Goal: Transaction & Acquisition: Purchase product/service

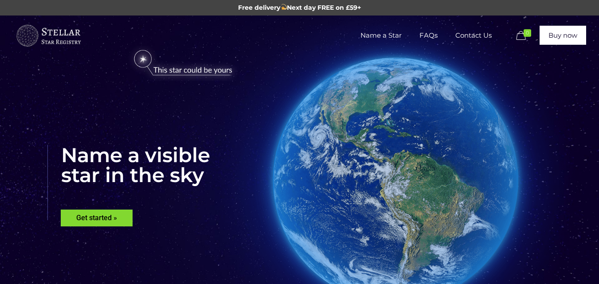
scroll to position [89, 0]
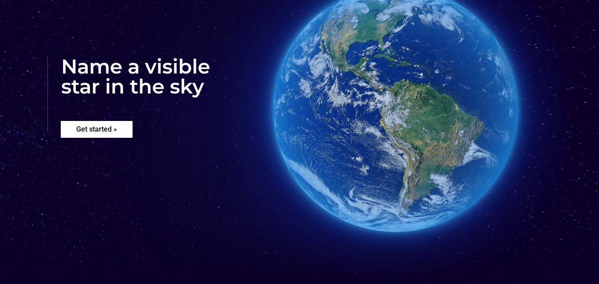
click at [105, 130] on rs-layer "Get started »" at bounding box center [97, 129] width 72 height 17
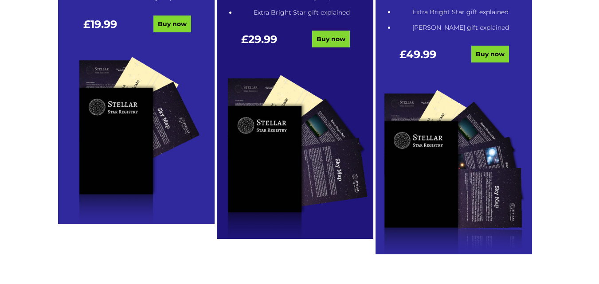
scroll to position [666, 0]
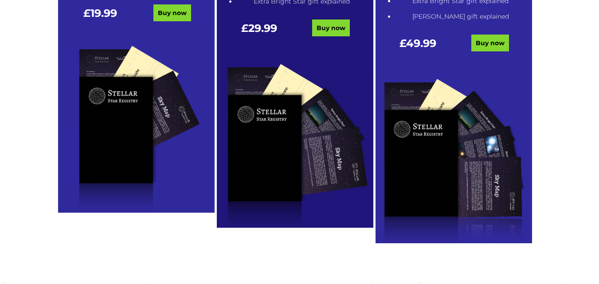
click at [294, 119] on img at bounding box center [295, 142] width 156 height 172
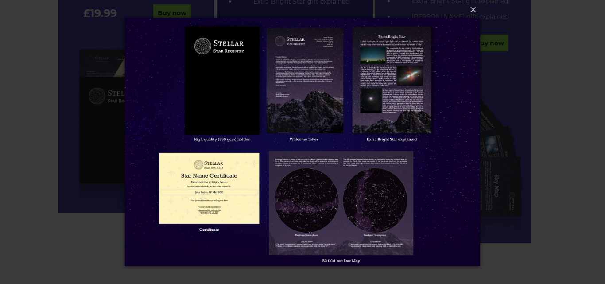
click at [569, 33] on div "× Loading..." at bounding box center [302, 142] width 605 height 284
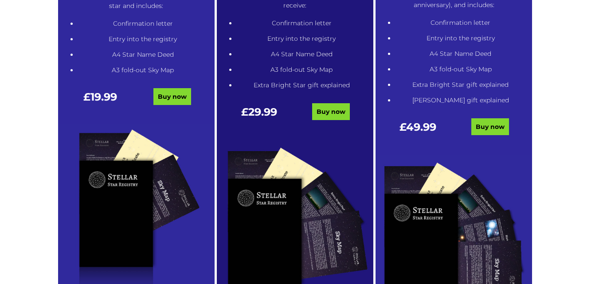
scroll to position [577, 0]
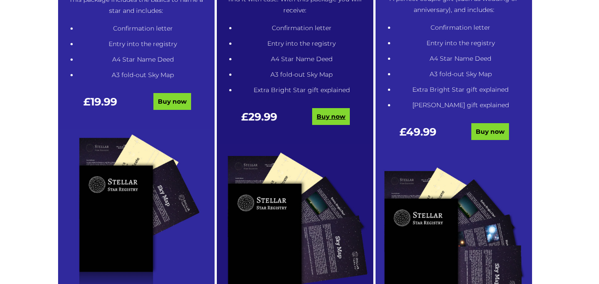
click at [332, 115] on link "Buy now" at bounding box center [331, 116] width 38 height 17
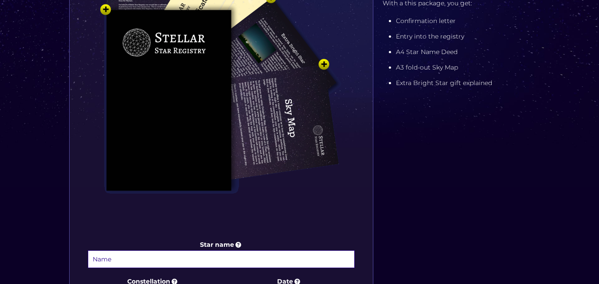
scroll to position [310, 0]
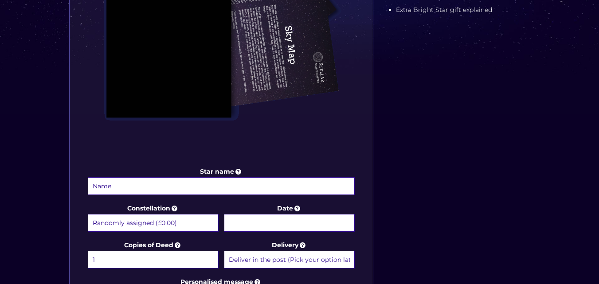
click at [187, 220] on select "Randomly assigned (£0.00) Aquarius - 20 Jan - 18 Feb (+£9.99) Aries - 21 Mar - …" at bounding box center [153, 223] width 131 height 18
select select "Virgo - 23 Aug - 22 Sep (+£9.99)"
click at [88, 214] on select "Randomly assigned (£0.00) Aquarius - 20 Jan - 18 Feb (+£9.99) Aries - 21 Mar - …" at bounding box center [153, 223] width 131 height 18
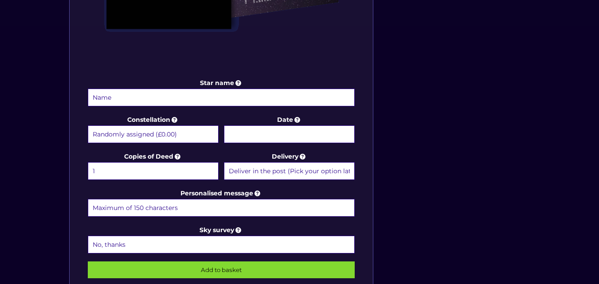
scroll to position [487, 0]
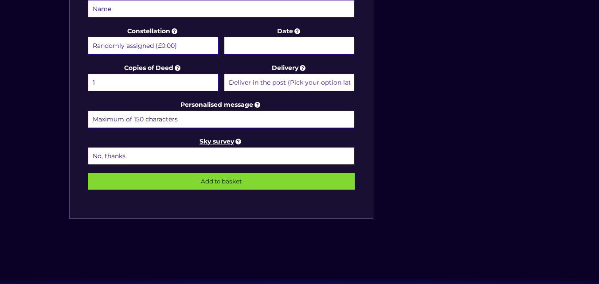
click at [239, 140] on icon at bounding box center [238, 141] width 9 height 8
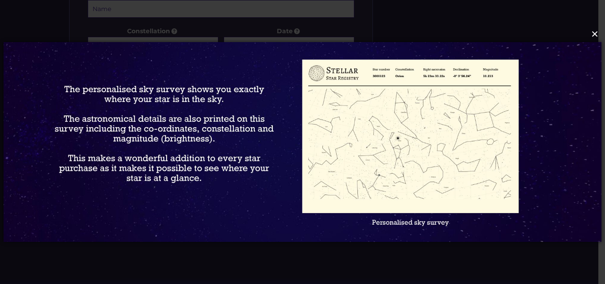
click at [517, 31] on button "×" at bounding box center [302, 33] width 598 height 19
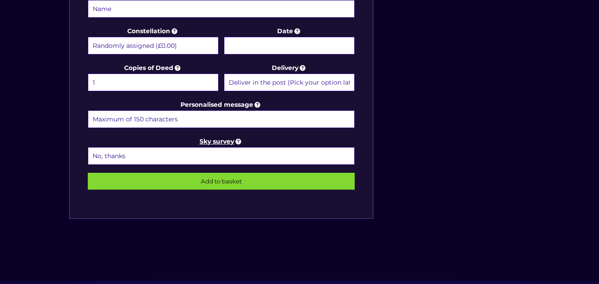
click at [238, 143] on icon at bounding box center [238, 141] width 9 height 8
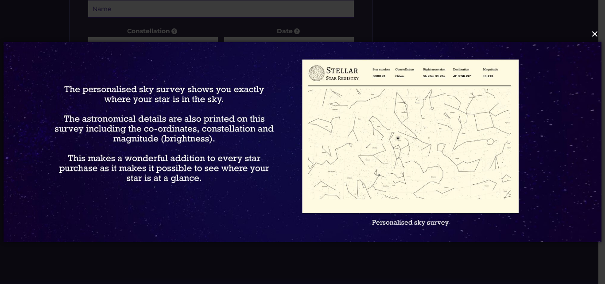
click at [595, 35] on button "×" at bounding box center [302, 33] width 598 height 19
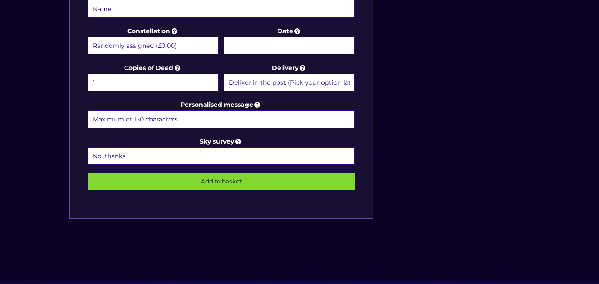
click at [200, 151] on select "No, thanks 1 (+£6.99) 2 (+£11.99) 3 (+£16.99) 4 (+£21.99) 5 (+£26.99) 6 (+£31.9…" at bounding box center [221, 156] width 267 height 18
click at [88, 147] on select "No, thanks 1 (+£6.99) 2 (+£11.99) 3 (+£16.99) 4 (+£21.99) 5 (+£26.99) 6 (+£31.9…" at bounding box center [221, 156] width 267 height 18
click at [239, 140] on icon at bounding box center [238, 141] width 9 height 8
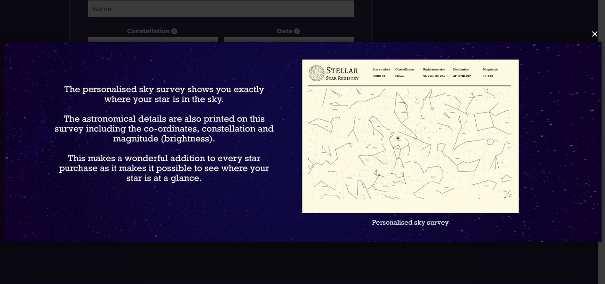
click at [595, 35] on button "×" at bounding box center [302, 33] width 598 height 19
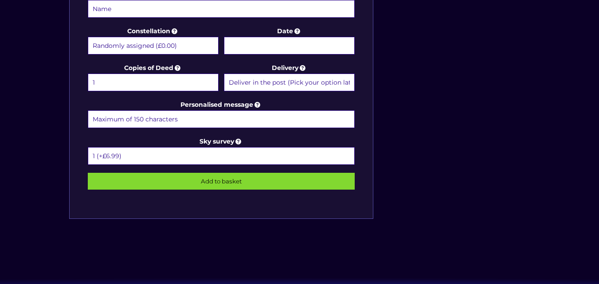
click at [127, 155] on select "No, thanks 1 (+£6.99) 2 (+£11.99) 3 (+£16.99) 4 (+£21.99) 5 (+£26.99) 6 (+£31.9…" at bounding box center [221, 156] width 267 height 18
select select "5 (+£26.99)"
click at [88, 147] on select "No, thanks 1 (+£6.99) 2 (+£11.99) 3 (+£16.99) 4 (+£21.99) 5 (+£26.99) 6 (+£31.9…" at bounding box center [221, 156] width 267 height 18
click at [157, 155] on select "No, thanks 1 (+£6.99) 2 (+£11.99) 3 (+£16.99) 4 (+£21.99) 5 (+£26.99) 6 (+£31.9…" at bounding box center [221, 156] width 267 height 18
select select
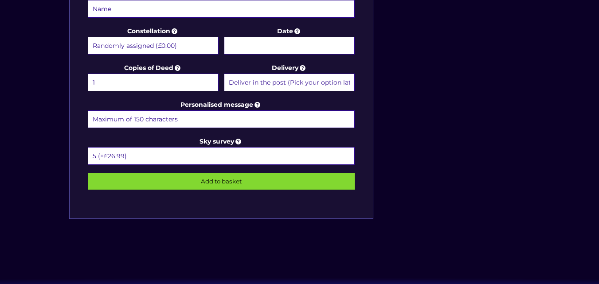
click at [88, 147] on select "No, thanks 1 (+£6.99) 2 (+£11.99) 3 (+£16.99) 4 (+£21.99) 5 (+£26.99) 6 (+£31.9…" at bounding box center [221, 156] width 267 height 18
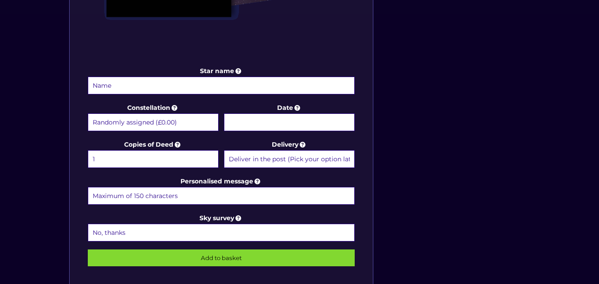
scroll to position [399, 0]
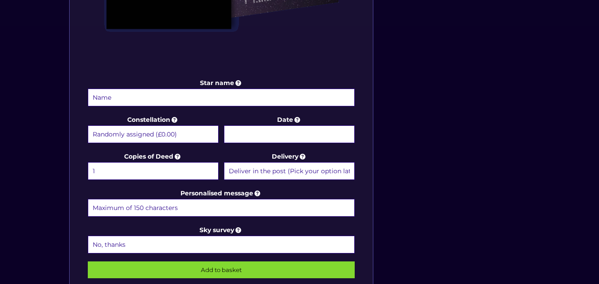
click at [144, 102] on input "Star name" at bounding box center [221, 98] width 267 height 18
type input "Conor MacDonald"
click at [257, 133] on input "Date" at bounding box center [289, 134] width 131 height 18
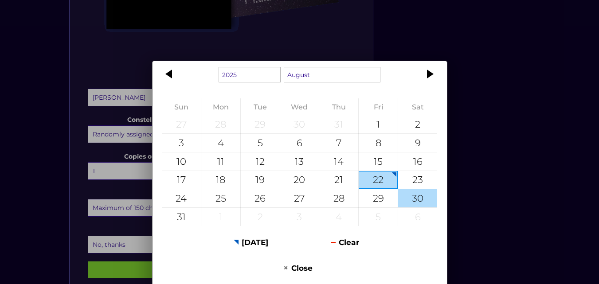
click at [409, 199] on div "30" at bounding box center [417, 198] width 39 height 18
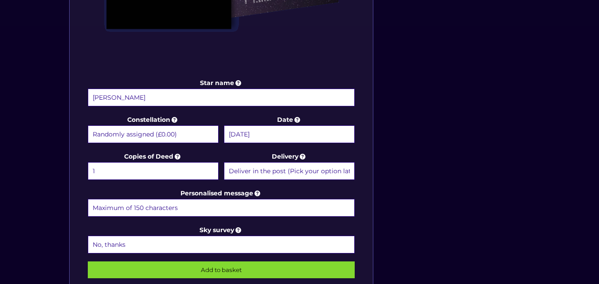
click at [297, 134] on input "30 August 2025" at bounding box center [289, 134] width 131 height 18
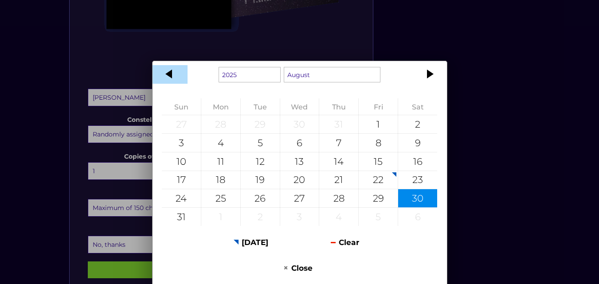
click at [172, 74] on div at bounding box center [169, 74] width 35 height 19
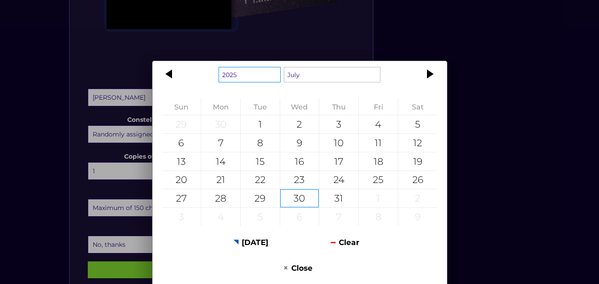
click at [267, 72] on select "1925 1926 1927 1928 1929 1930 1931 1932 1933 1934 1935 1936 1937 1938 1939 1940…" at bounding box center [249, 75] width 62 height 16
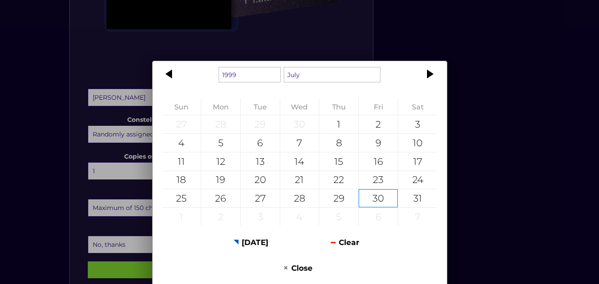
click at [507, 170] on div "1899 1900 1901 1902 1903 1904 1905 1906 1907 1908 1909 1910 1911 1912 1913 1914…" at bounding box center [299, 142] width 599 height 284
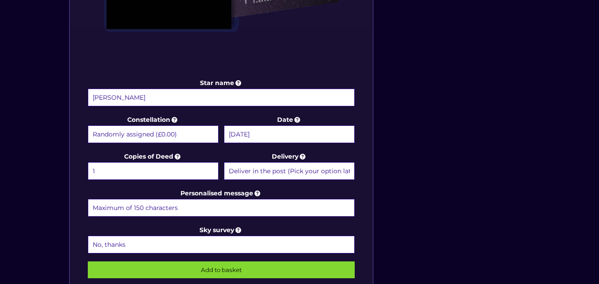
click at [297, 131] on input "30 August 2025" at bounding box center [289, 134] width 131 height 18
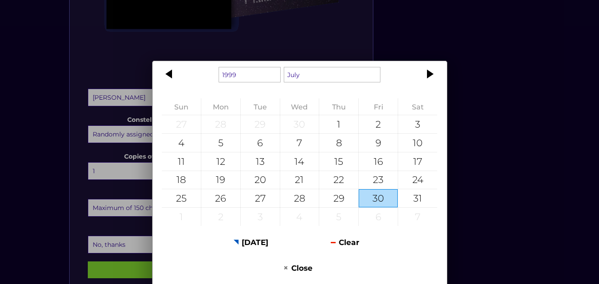
scroll to position [355, 0]
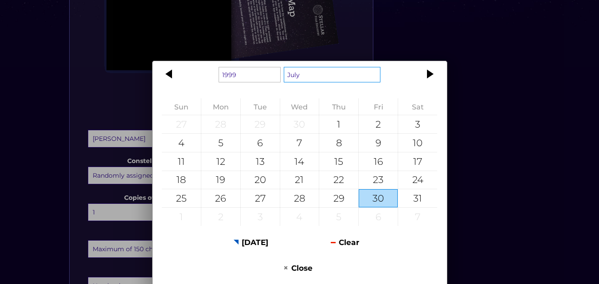
click at [325, 74] on select "January February March April May June July August September October November De…" at bounding box center [332, 75] width 97 height 16
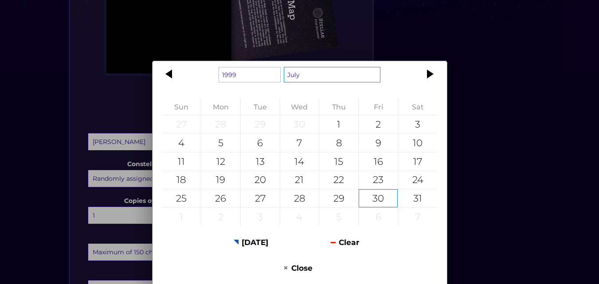
click at [314, 75] on select "January February March April May June July August September October November De…" at bounding box center [332, 75] width 97 height 16
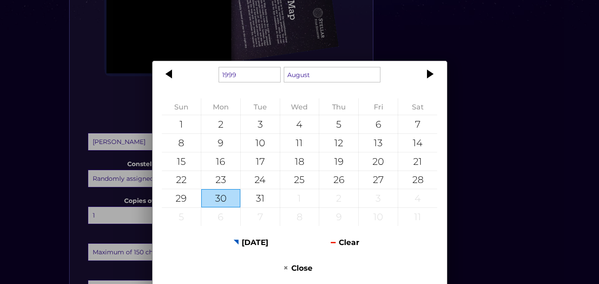
click at [230, 201] on div "30" at bounding box center [220, 198] width 39 height 18
type input "30 August 1999"
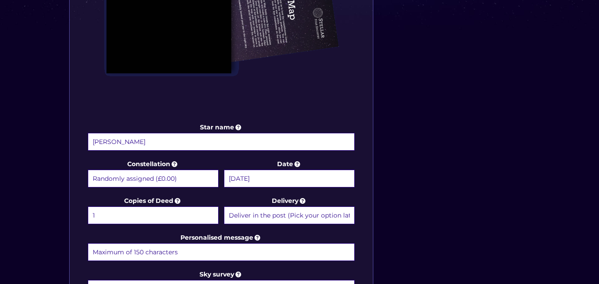
click at [335, 215] on select "Deliver in the post (Pick your option later) Deliver in the post and by Email (…" at bounding box center [289, 216] width 131 height 18
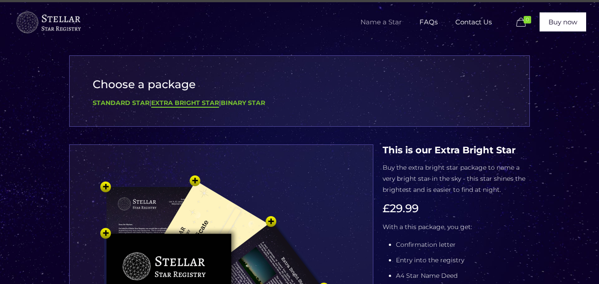
scroll to position [0, 0]
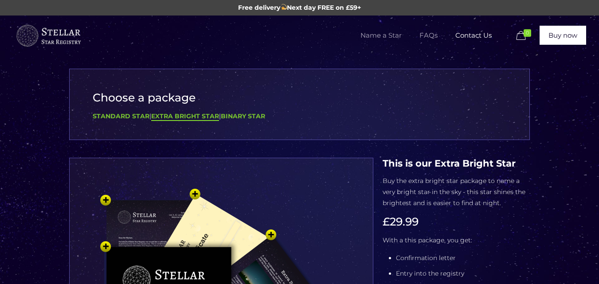
click at [435, 35] on span "FAQs" at bounding box center [428, 35] width 36 height 27
